Goal: Transaction & Acquisition: Download file/media

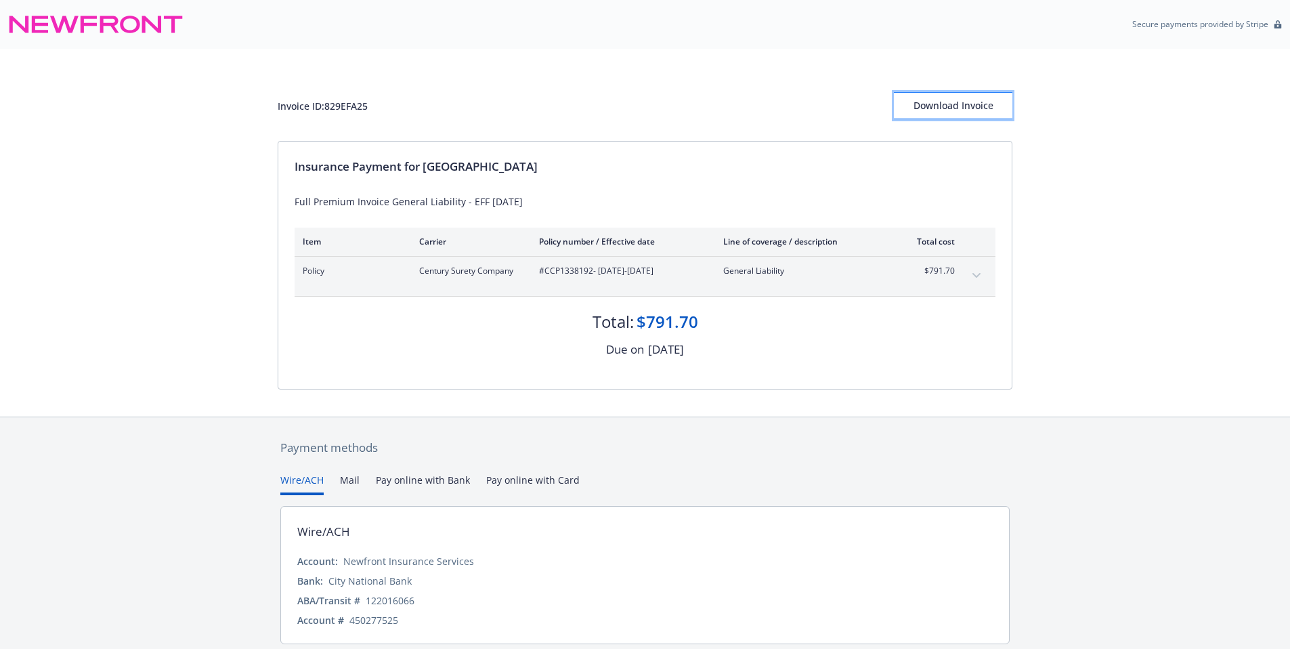
click at [951, 101] on div "Download Invoice" at bounding box center [953, 106] width 119 height 26
